Goal: Transaction & Acquisition: Purchase product/service

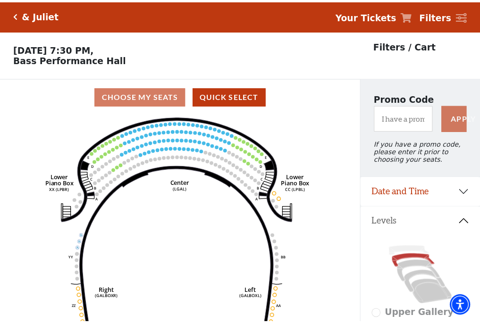
scroll to position [44, 0]
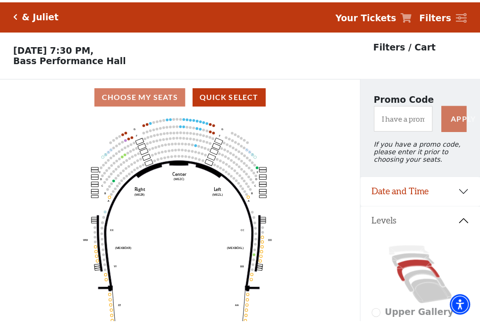
scroll to position [44, 0]
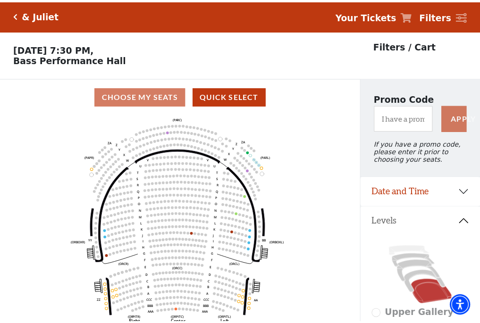
scroll to position [44, 0]
